Goal: Find specific page/section: Find specific page/section

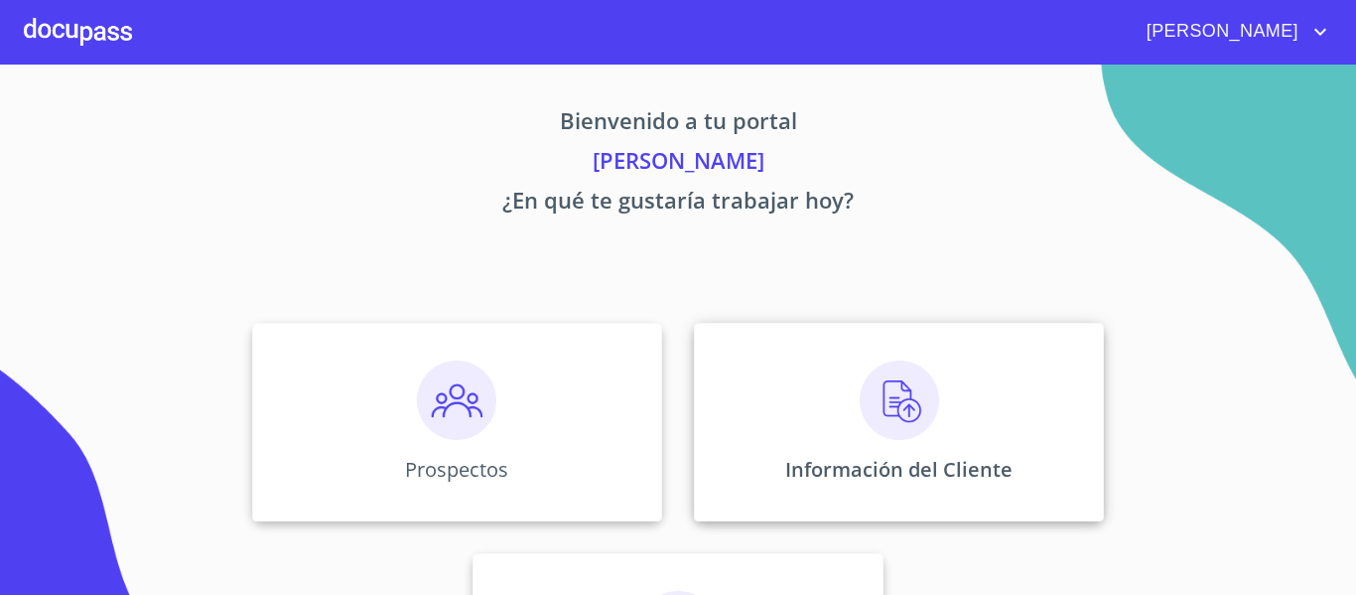
click at [863, 371] on img at bounding box center [899, 399] width 79 height 79
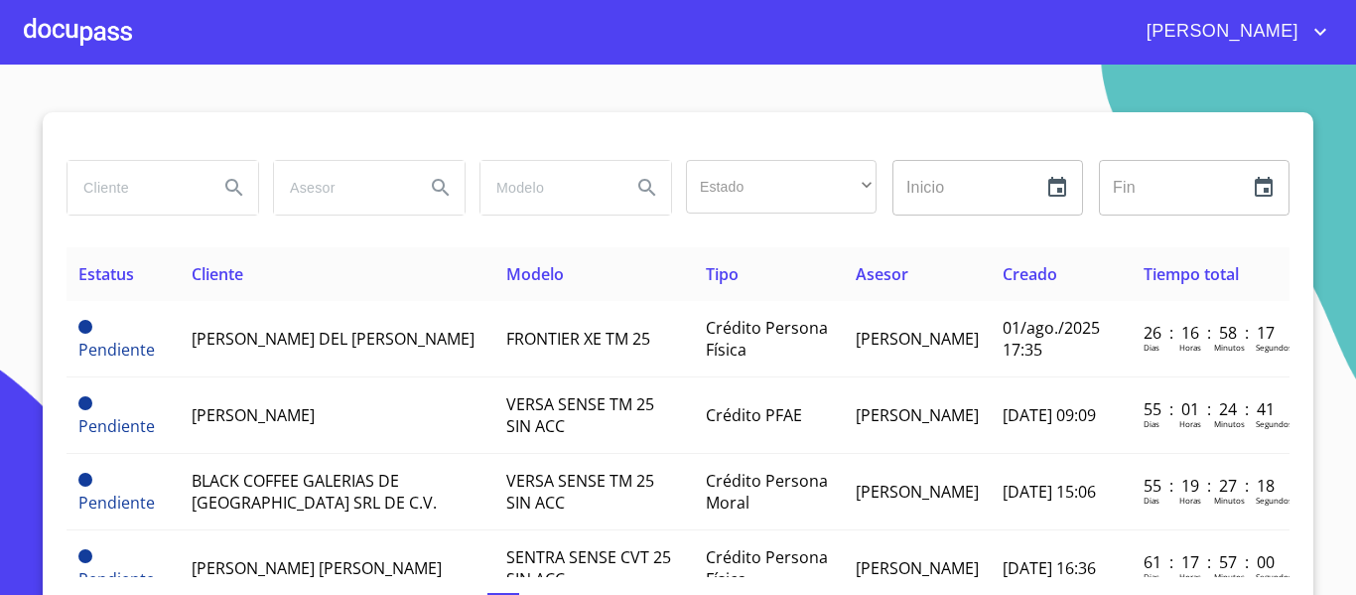
click at [166, 188] on input "search" at bounding box center [135, 188] width 135 height 54
type input "[PERSON_NAME]"
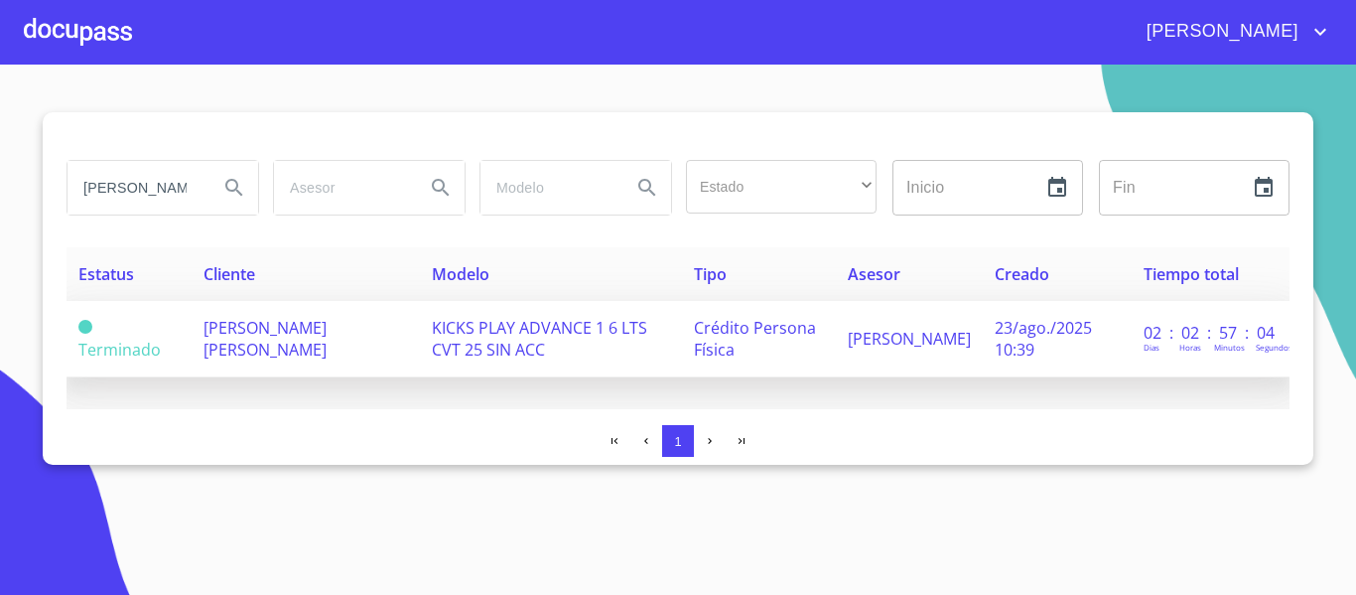
click at [271, 335] on span "[PERSON_NAME] [PERSON_NAME]" at bounding box center [265, 339] width 123 height 44
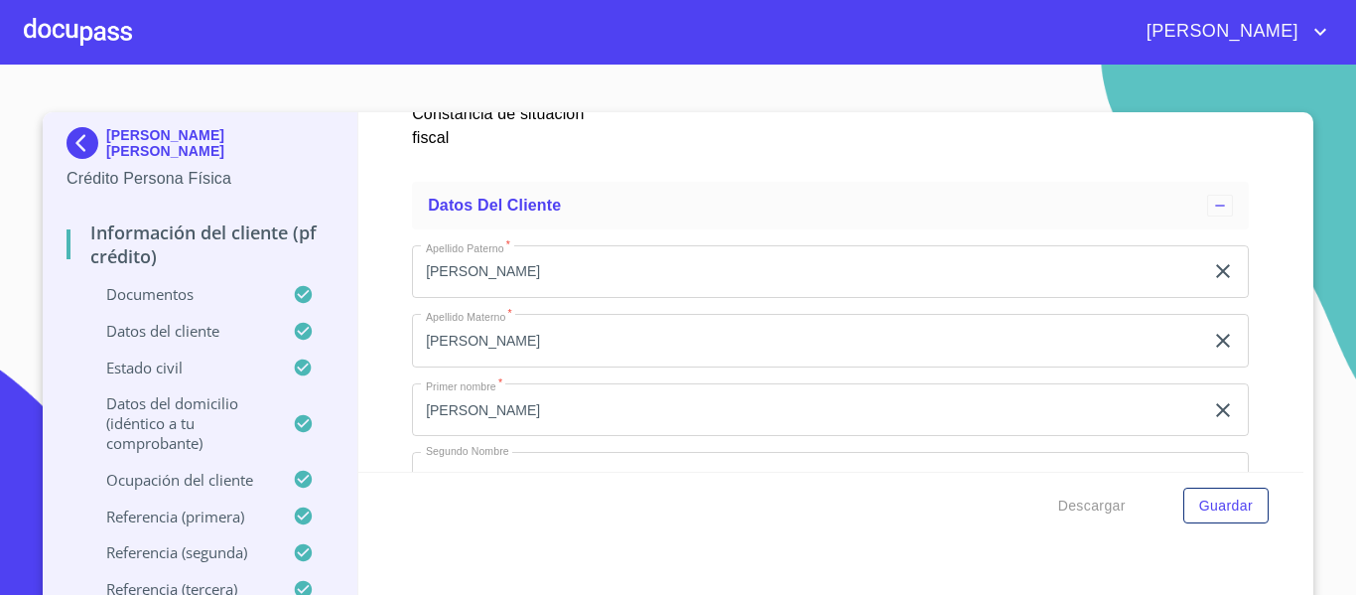
scroll to position [6056, 0]
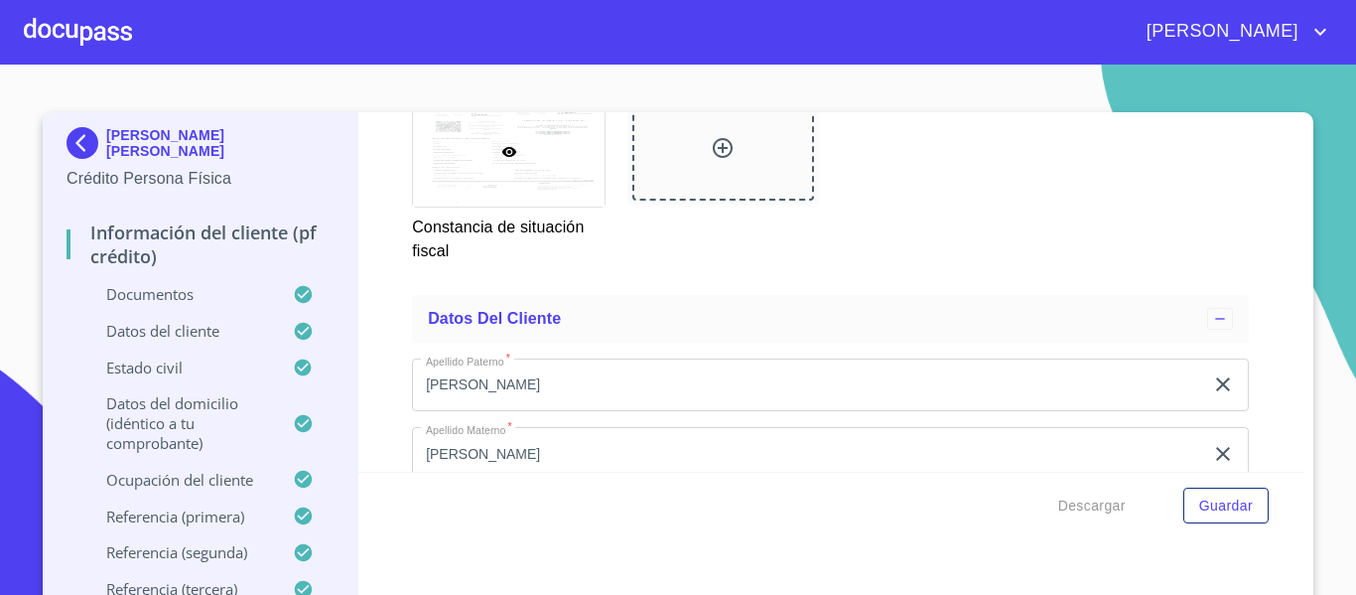
click at [46, 25] on div at bounding box center [78, 32] width 108 height 64
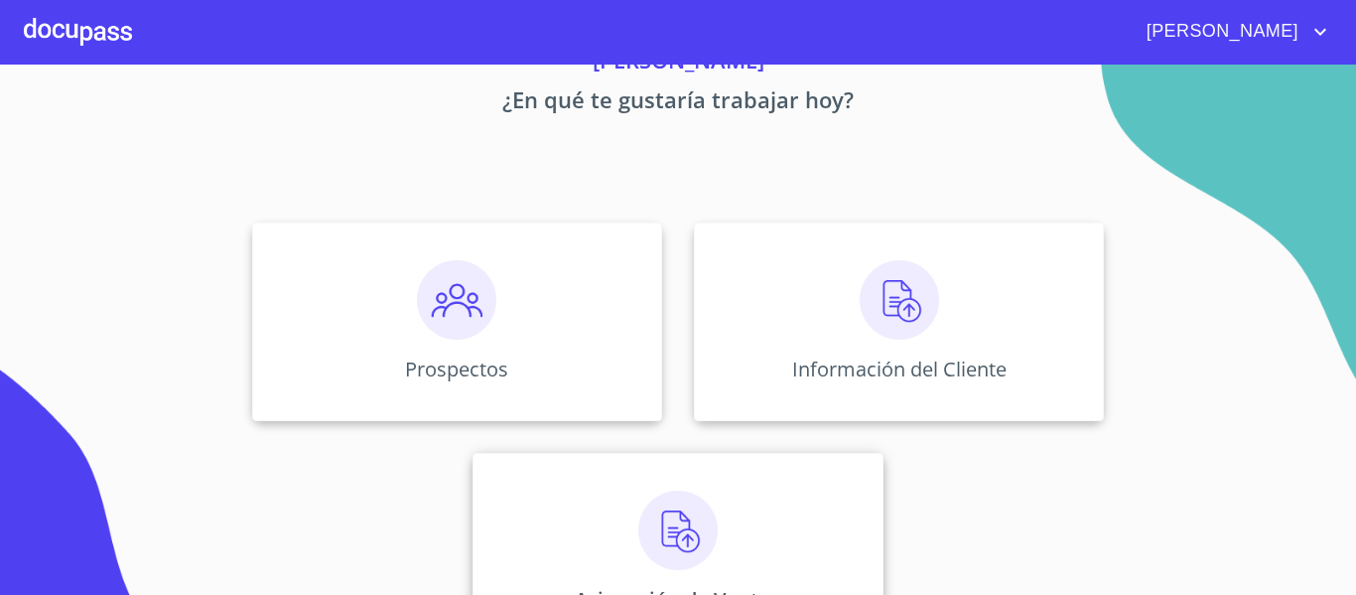
scroll to position [173, 0]
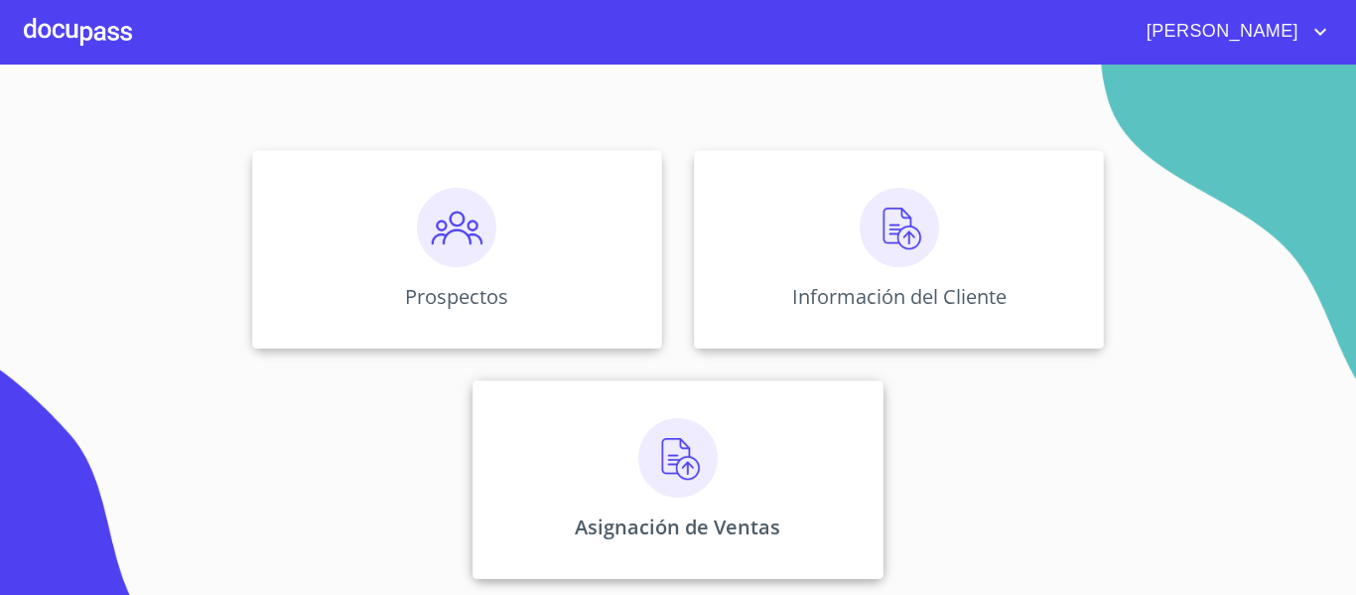
click at [681, 448] on img at bounding box center [677, 457] width 79 height 79
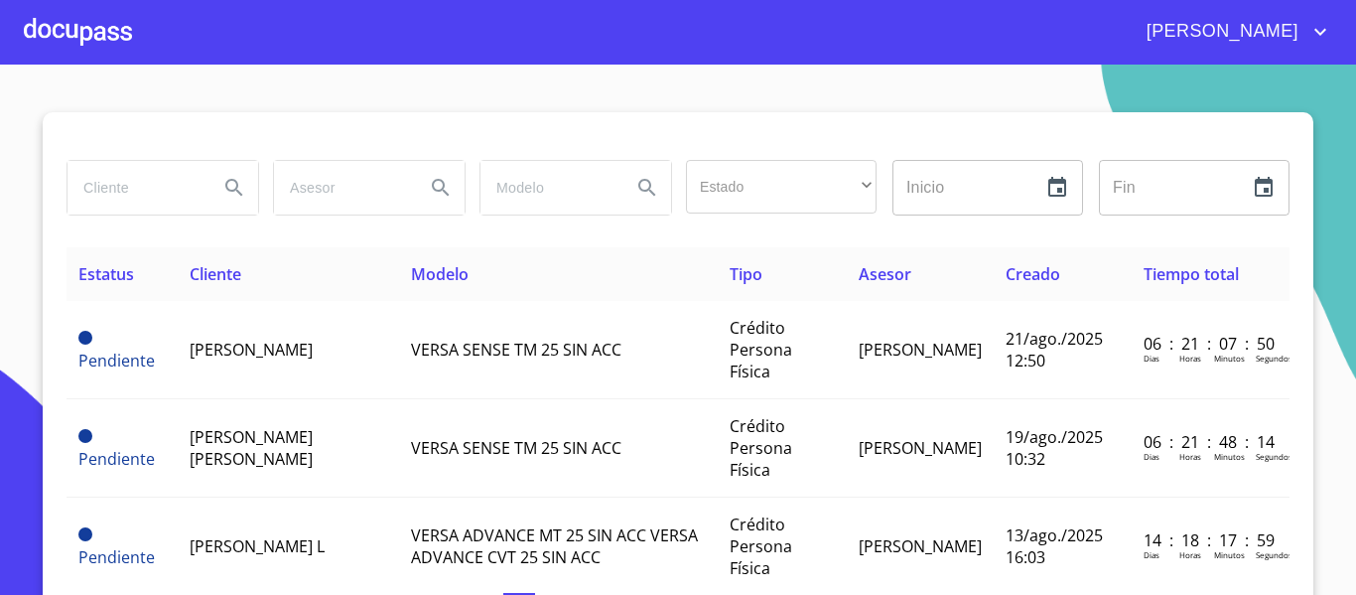
click at [142, 192] on input "search" at bounding box center [135, 188] width 135 height 54
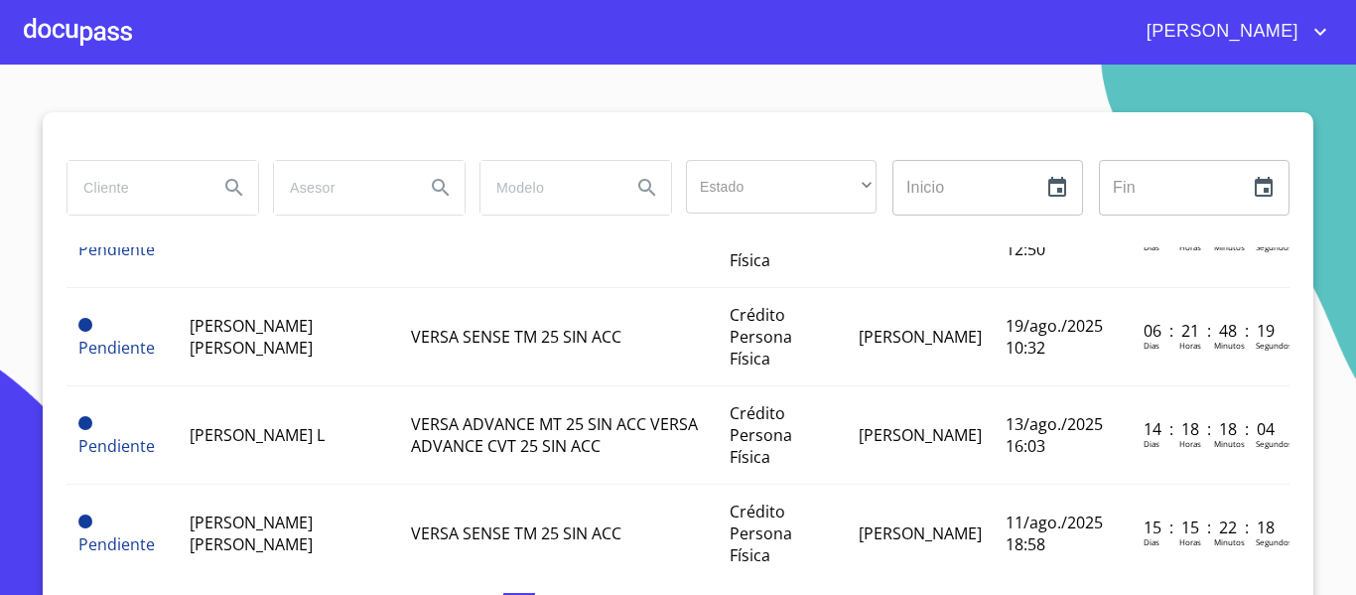
scroll to position [99, 0]
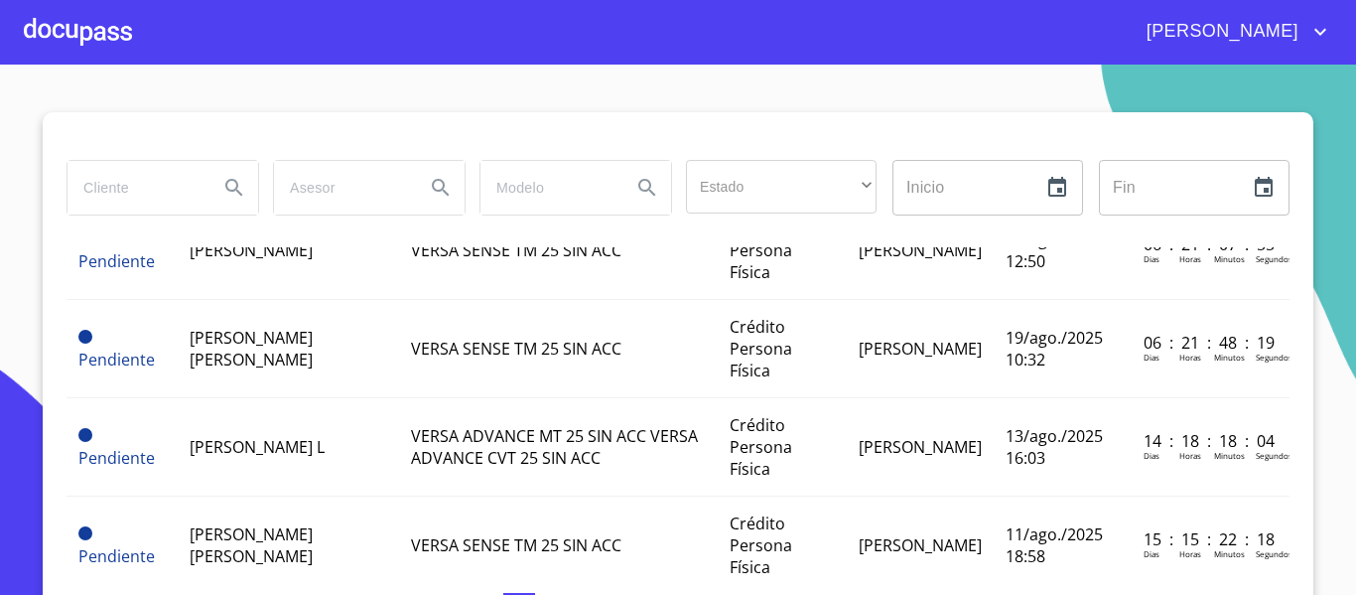
click at [168, 169] on input "search" at bounding box center [135, 188] width 135 height 54
type input "[PERSON_NAME]"
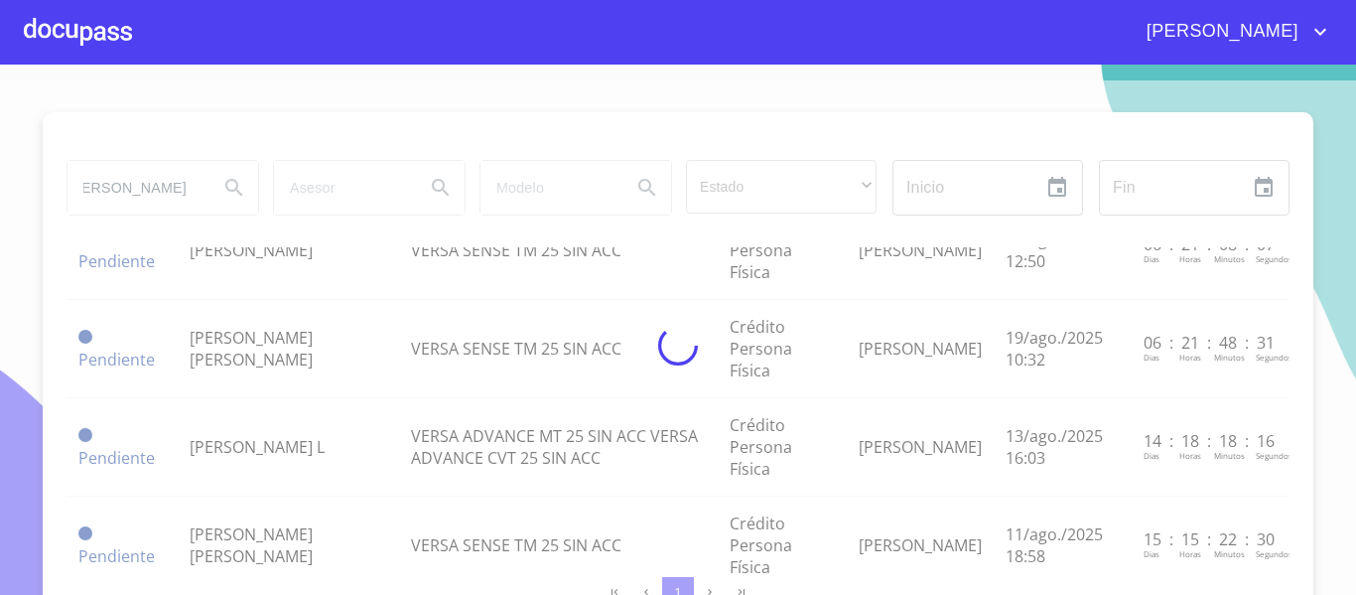
scroll to position [0, 0]
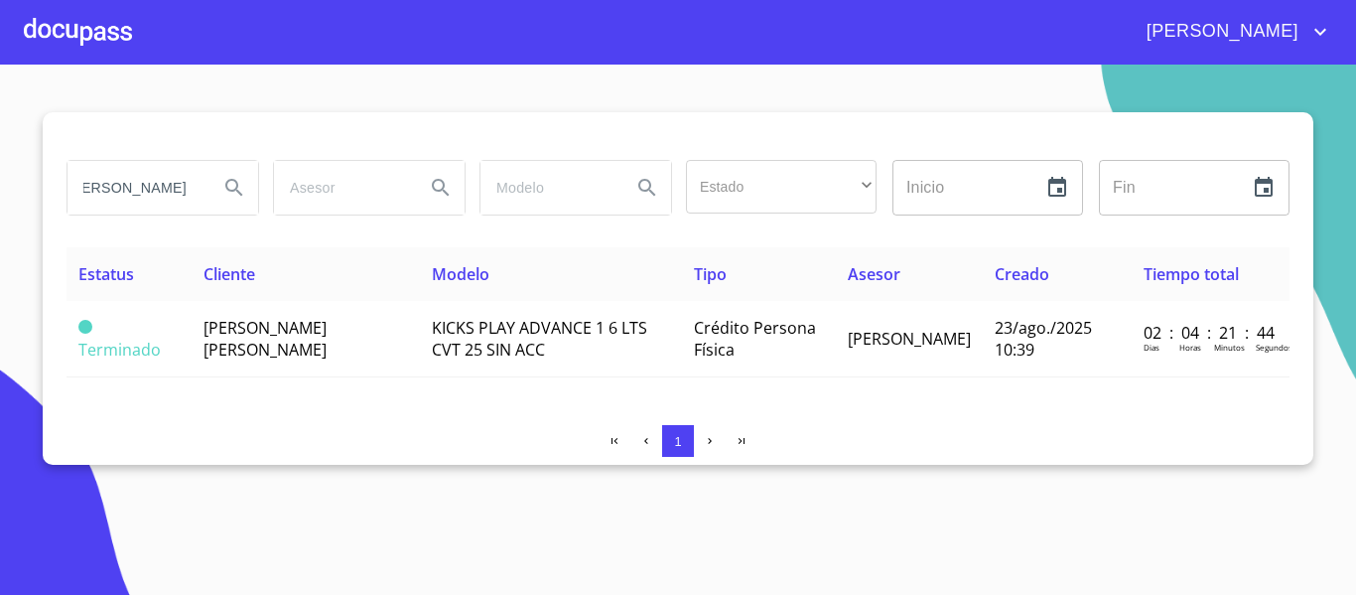
click at [138, 185] on input "[PERSON_NAME]" at bounding box center [135, 188] width 135 height 54
click at [107, 40] on div at bounding box center [78, 32] width 108 height 64
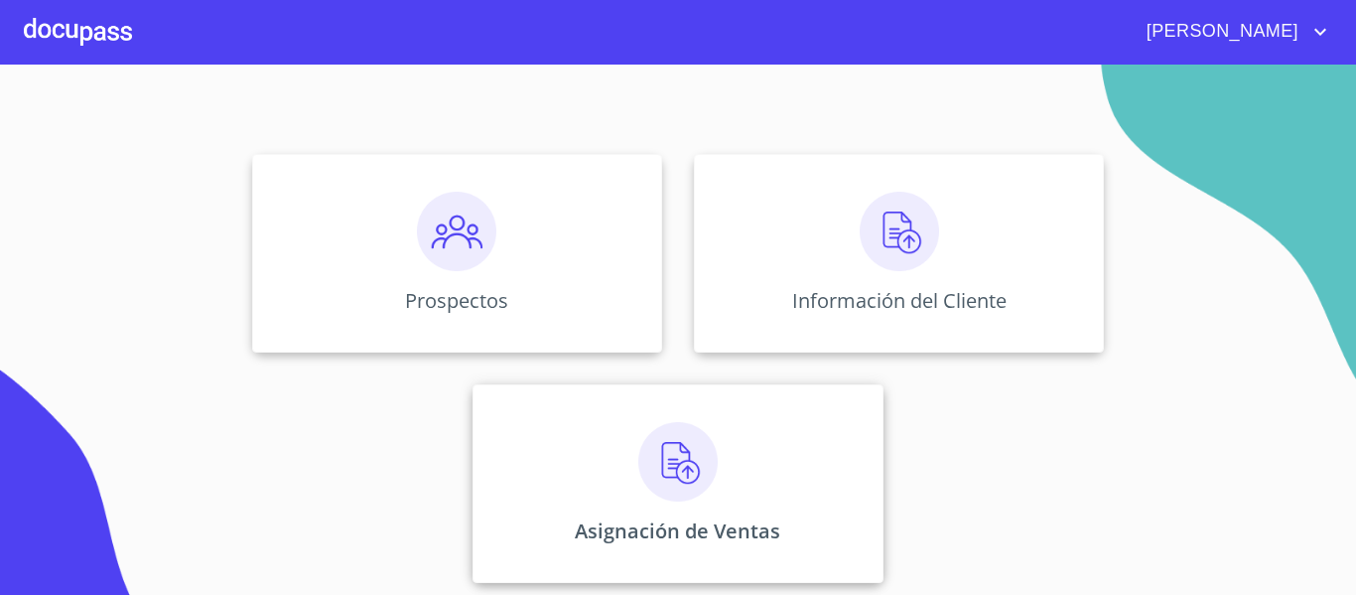
scroll to position [173, 0]
click at [674, 429] on img at bounding box center [677, 457] width 79 height 79
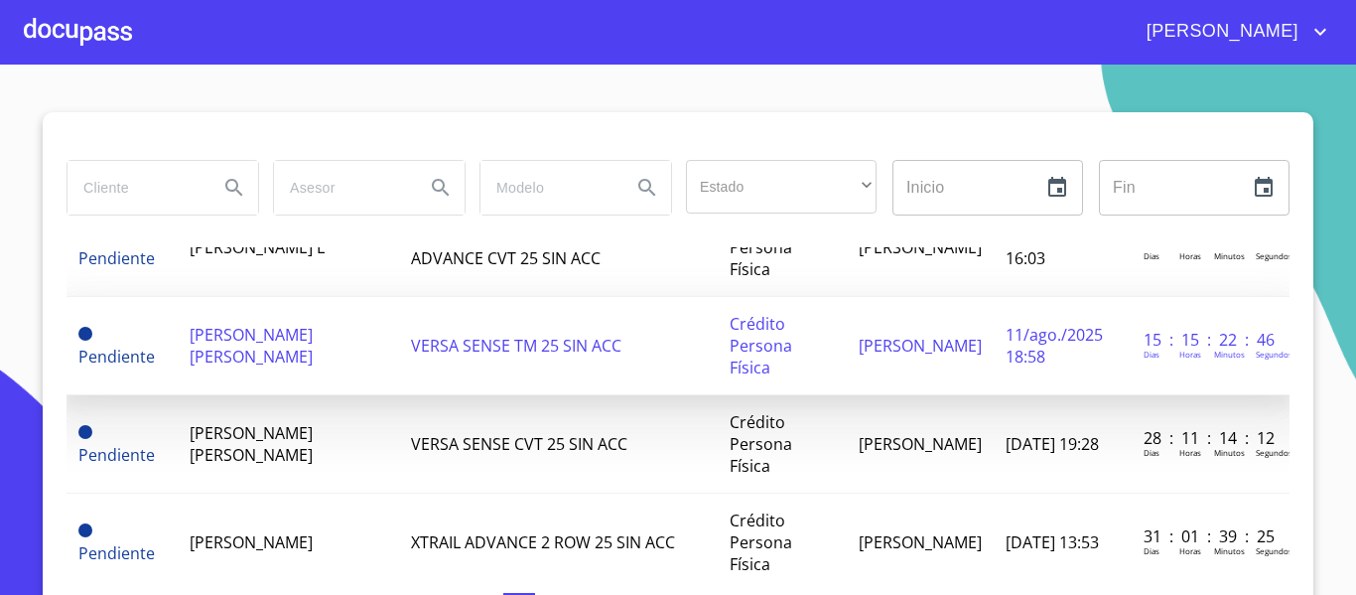
scroll to position [298, 0]
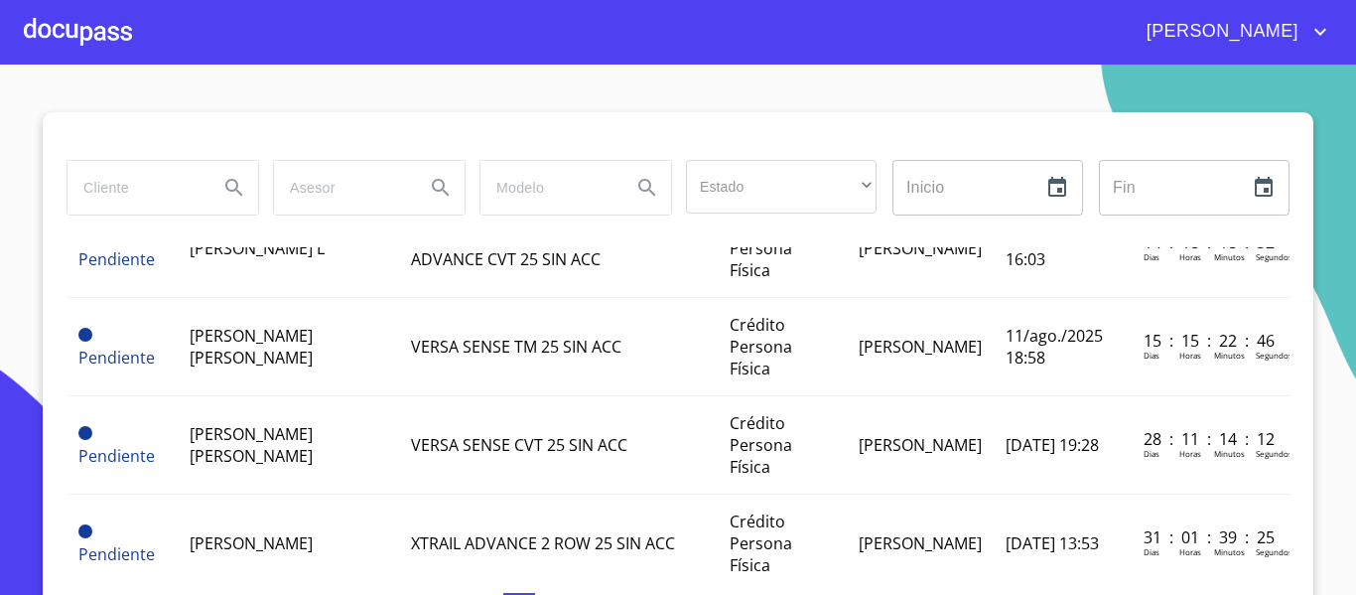
click at [162, 194] on input "search" at bounding box center [135, 188] width 135 height 54
paste input "[PERSON_NAME]"
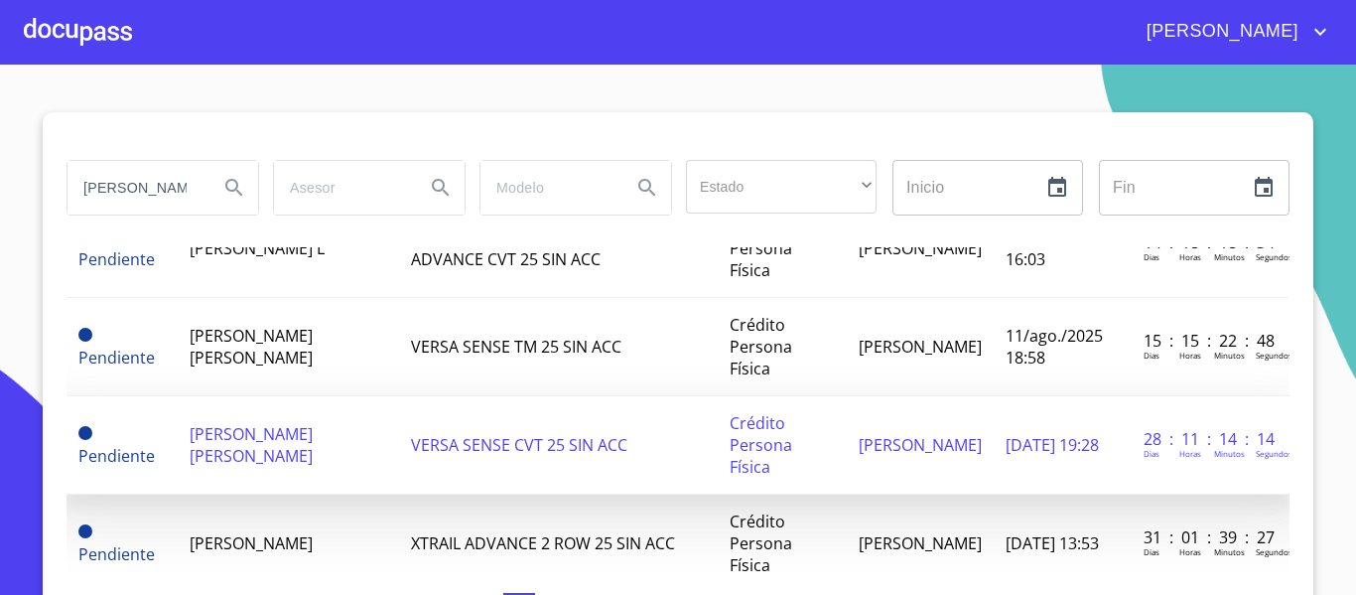
scroll to position [0, 57]
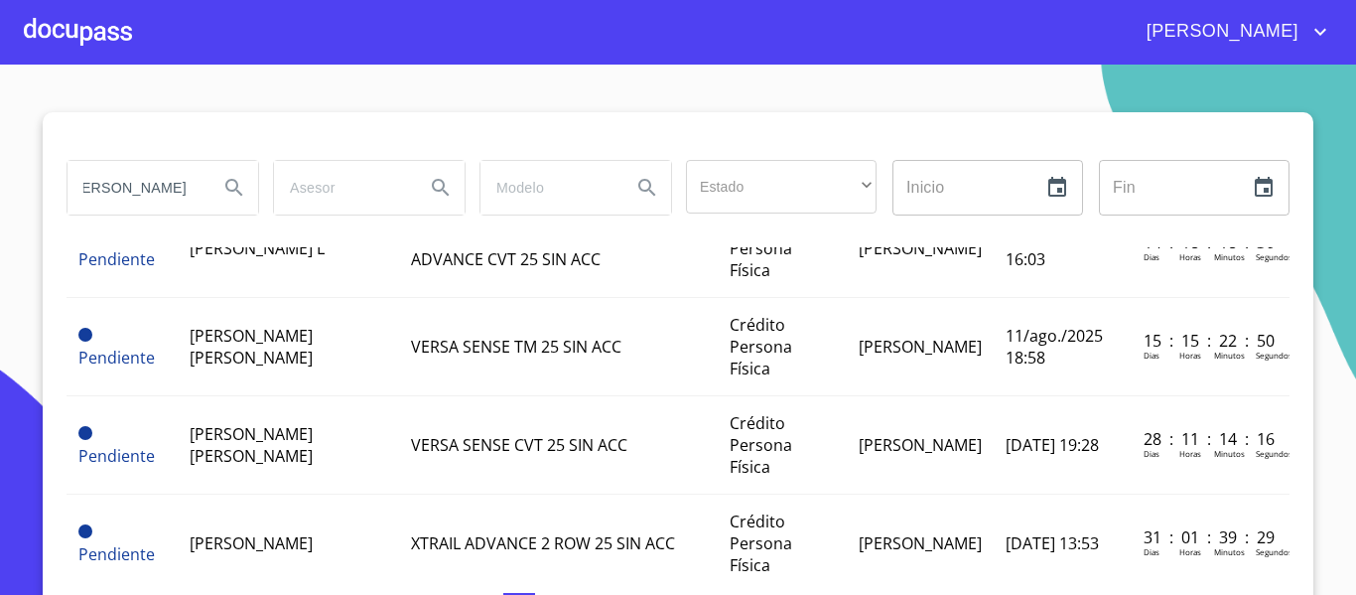
type input "[PERSON_NAME]"
click at [230, 188] on icon "Search" at bounding box center [234, 188] width 24 height 24
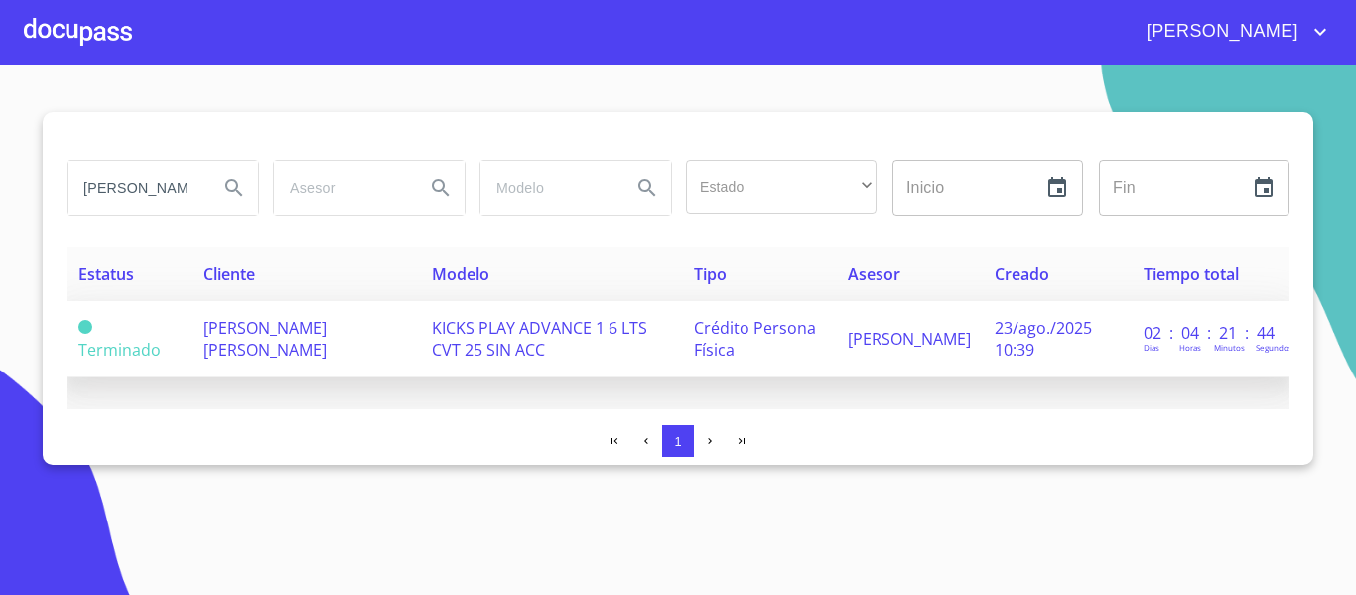
click at [268, 325] on span "[PERSON_NAME] [PERSON_NAME]" at bounding box center [265, 339] width 123 height 44
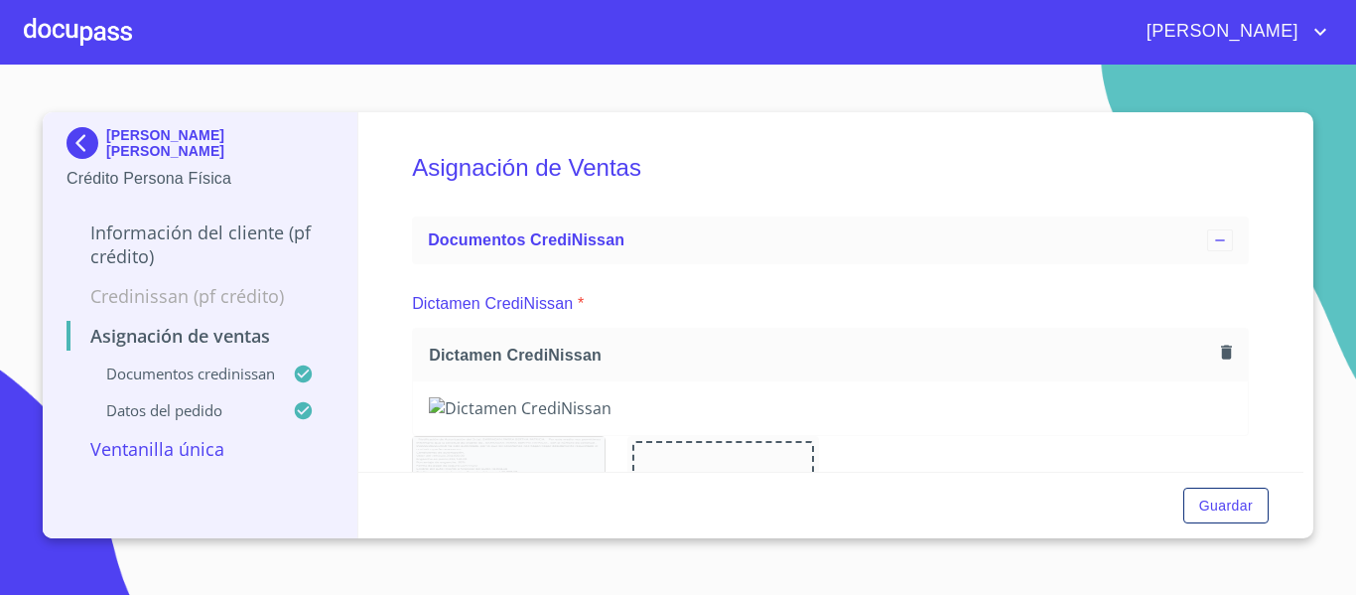
click at [121, 41] on div at bounding box center [78, 32] width 108 height 64
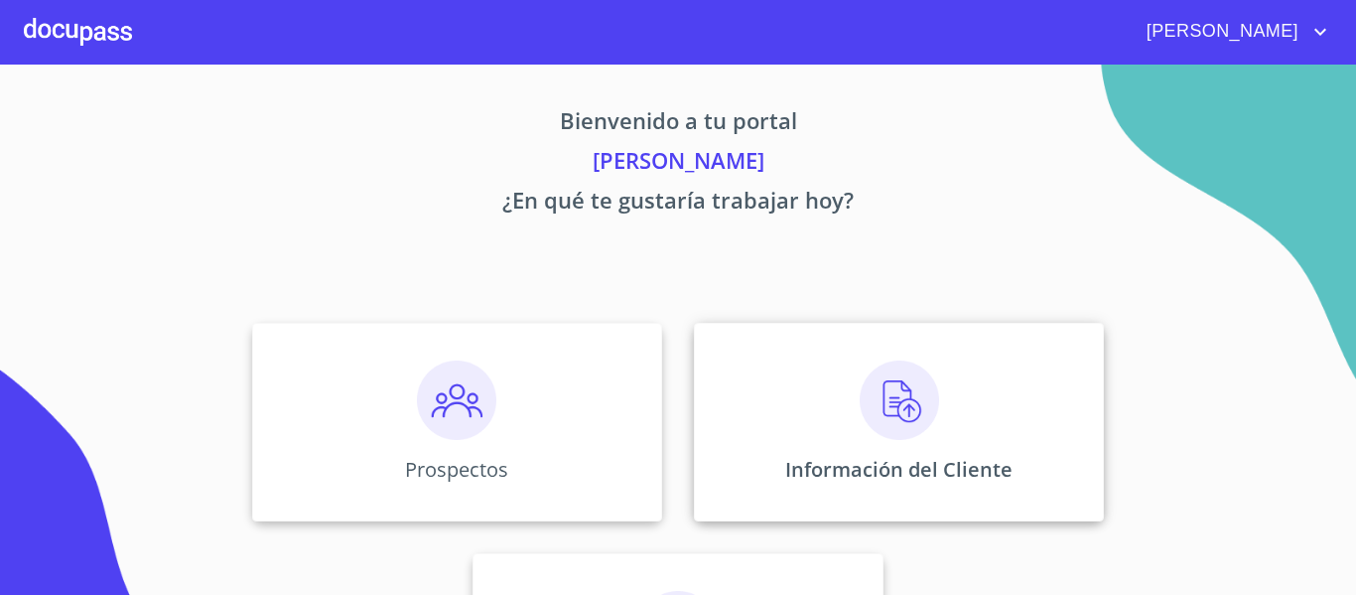
click at [897, 371] on img at bounding box center [899, 399] width 79 height 79
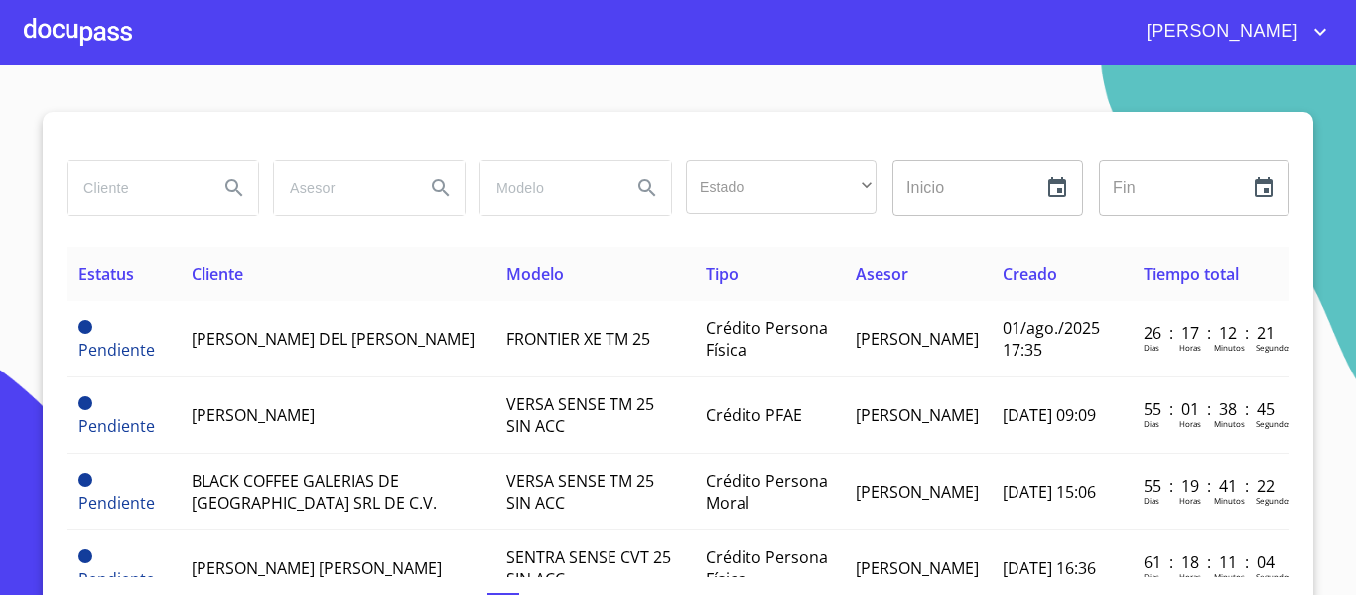
click at [134, 205] on input "search" at bounding box center [135, 188] width 135 height 54
paste input "[PERSON_NAME]"
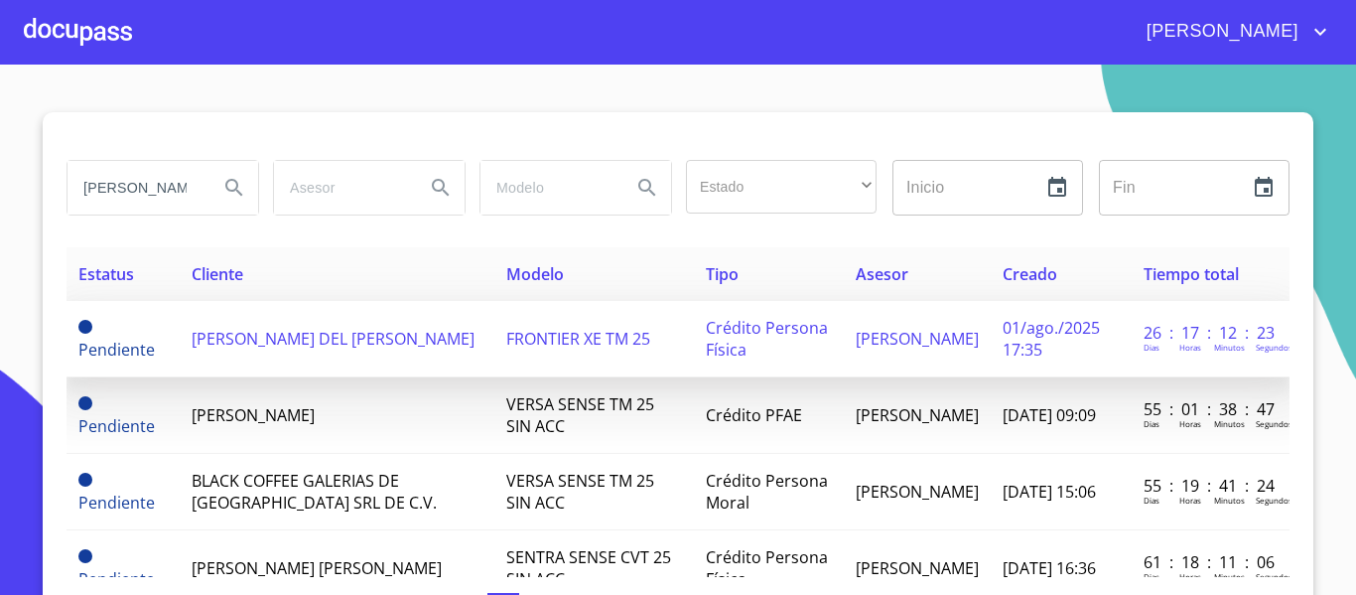
scroll to position [0, 57]
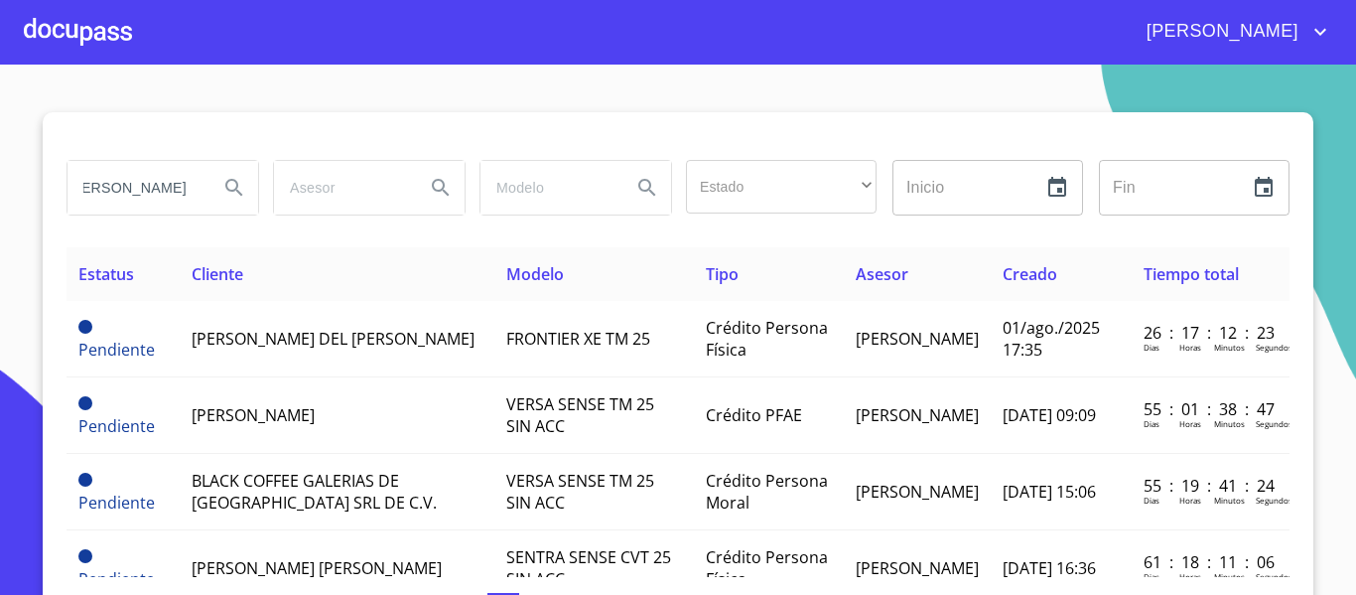
type input "[PERSON_NAME]"
click at [224, 177] on icon "Search" at bounding box center [234, 188] width 24 height 24
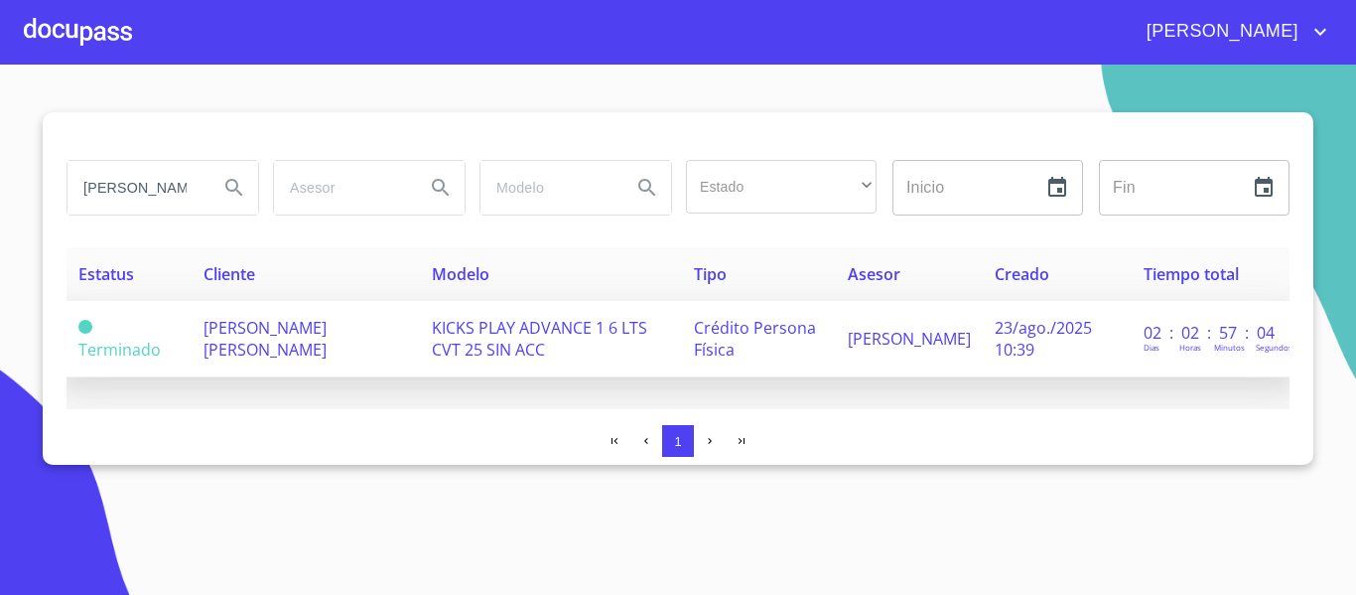
click at [300, 328] on span "[PERSON_NAME] [PERSON_NAME]" at bounding box center [265, 339] width 123 height 44
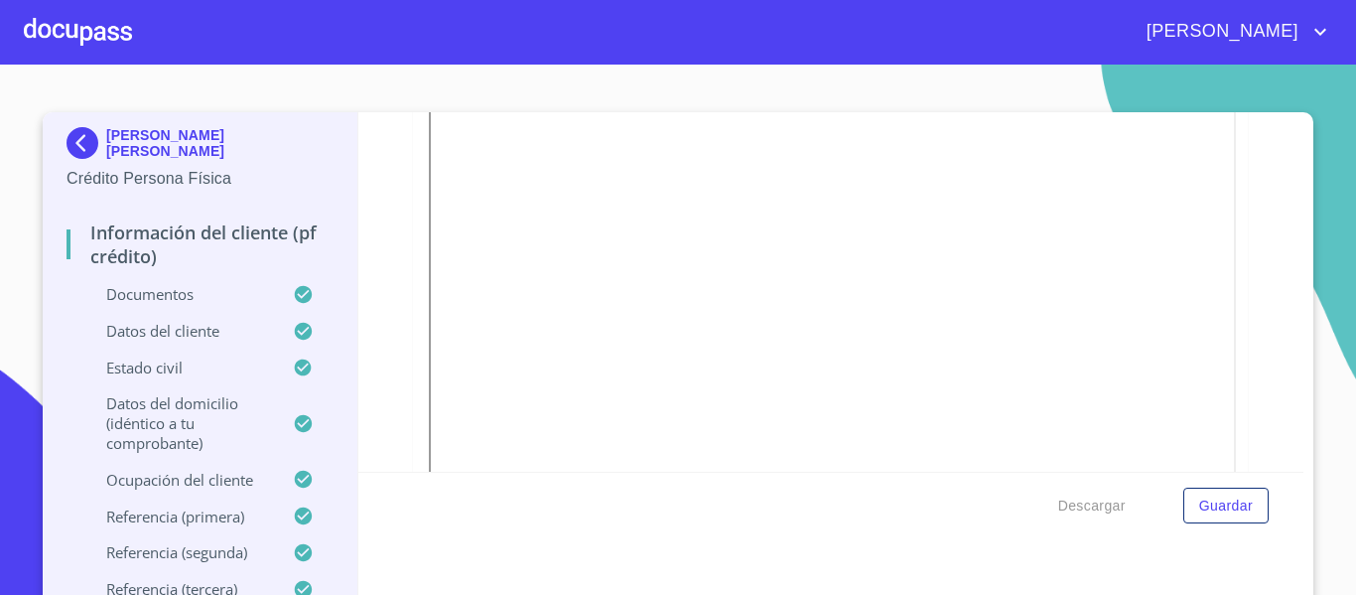
scroll to position [397, 0]
